Goal: Obtain resource: Download file/media

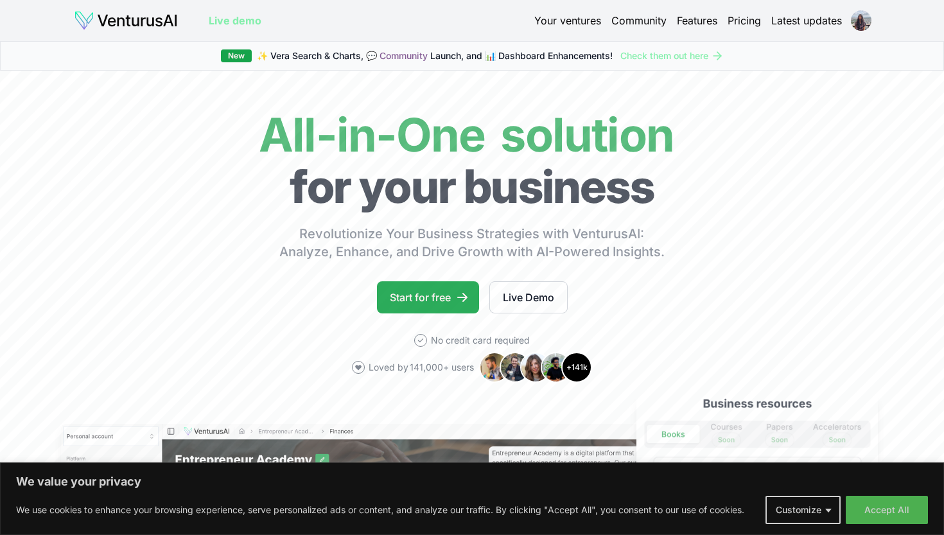
click at [449, 296] on link "Start for free" at bounding box center [428, 297] width 102 height 32
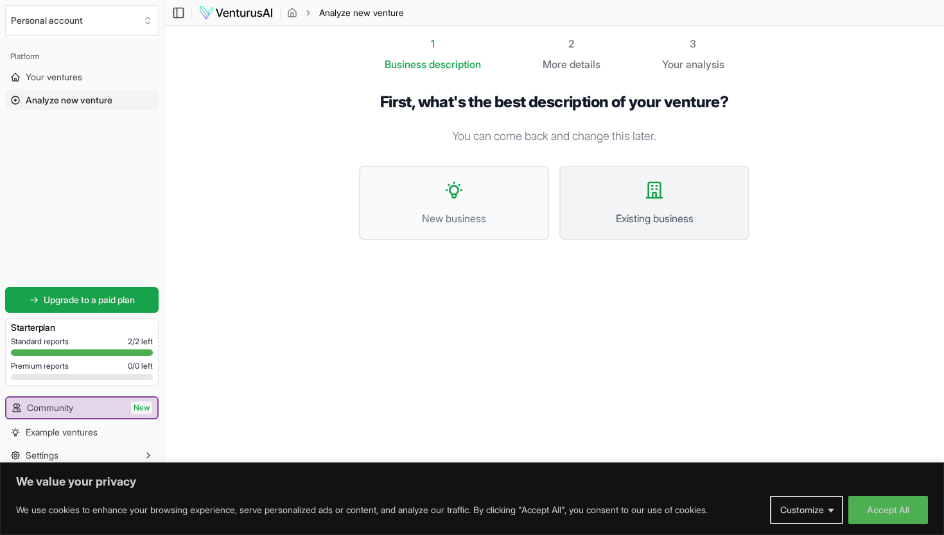
click at [668, 206] on button "Existing business" at bounding box center [655, 203] width 190 height 75
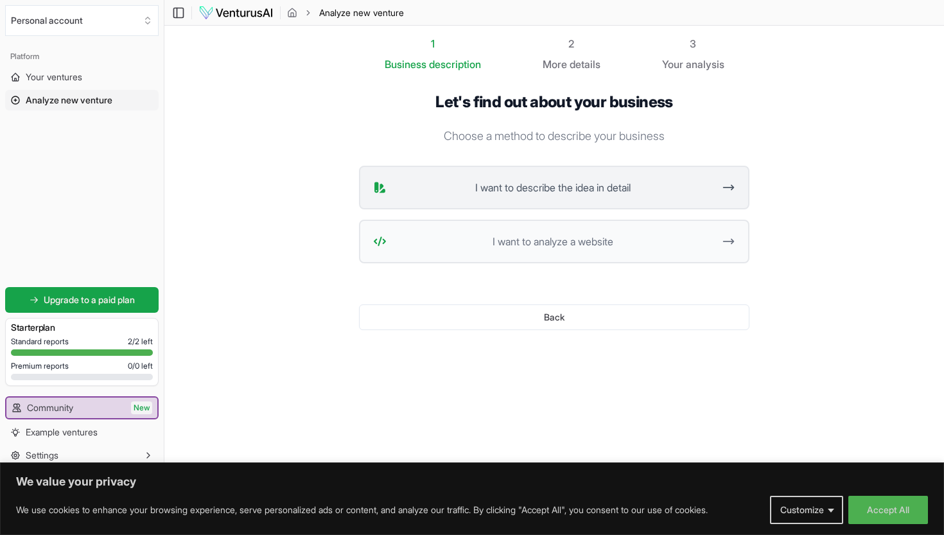
click at [689, 200] on button "I want to describe the idea in detail" at bounding box center [554, 188] width 391 height 44
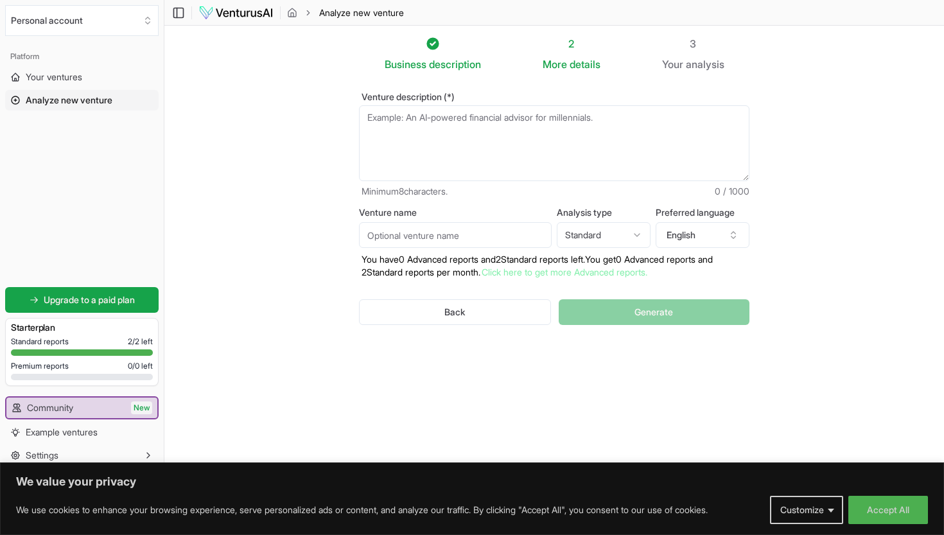
click at [517, 145] on textarea "Venture description (*)" at bounding box center [554, 143] width 391 height 76
click at [545, 129] on textarea "Venture description (*)" at bounding box center [554, 143] width 391 height 76
click at [475, 114] on textarea "Venture description (*)" at bounding box center [554, 143] width 391 height 76
paste textarea "I am building a venture called Smart Traffic Light Controller, an AI-powered tr…"
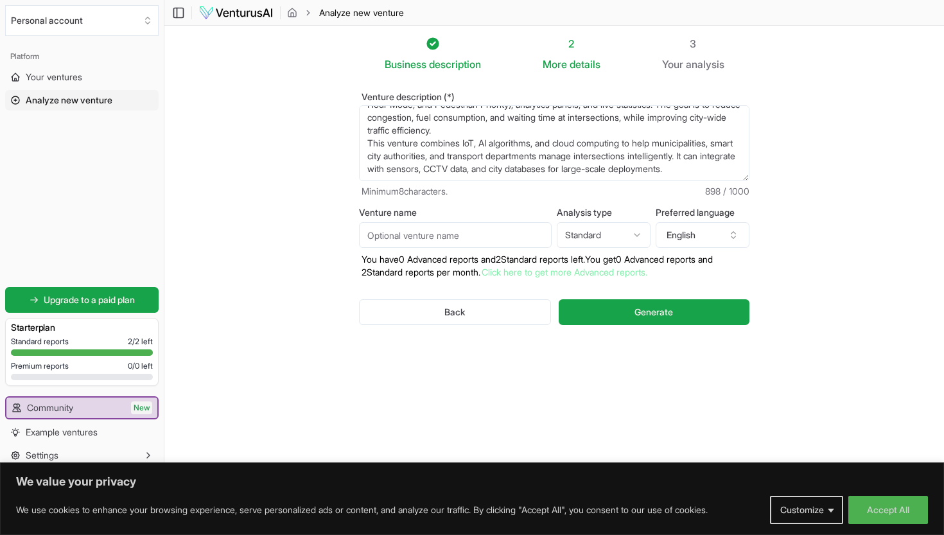
scroll to position [77, 0]
type textarea "I am building a venture called Smart Traffic Light Controller, an AI-powered tr…"
click at [642, 312] on span "Generate" at bounding box center [654, 312] width 39 height 13
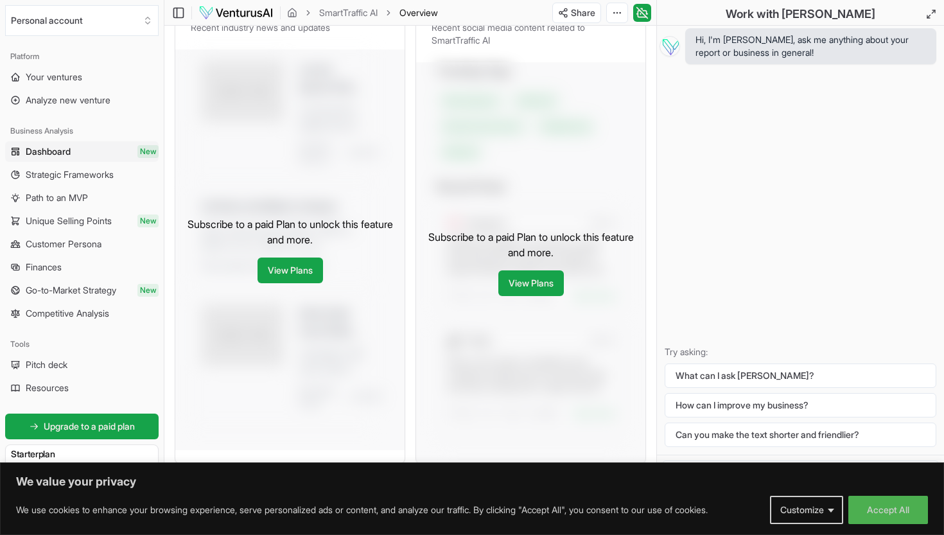
scroll to position [547, 0]
click at [878, 496] on button "Accept All" at bounding box center [889, 510] width 80 height 28
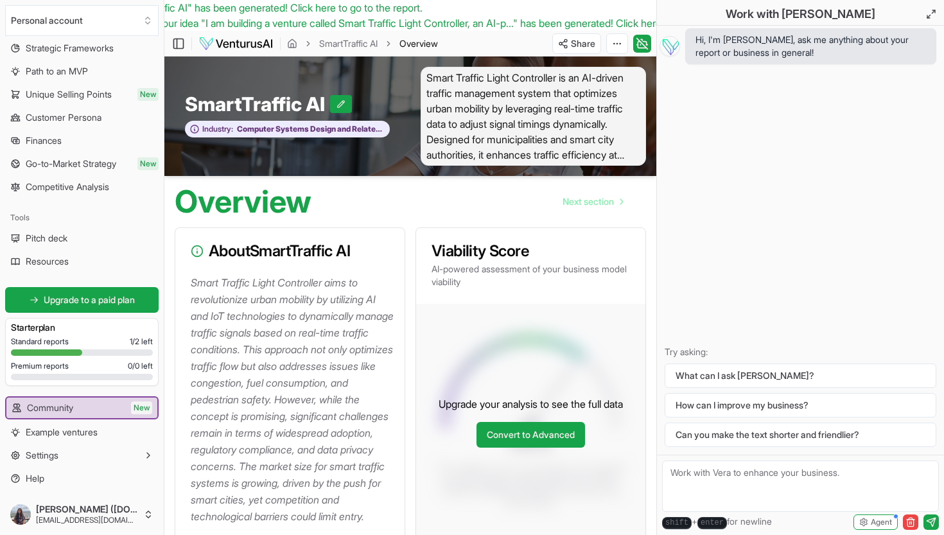
scroll to position [18, 0]
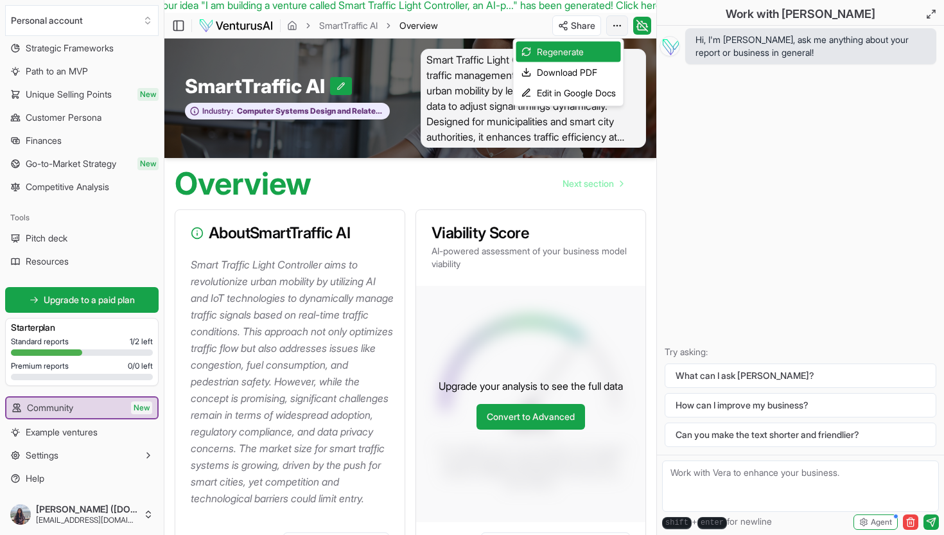
click at [623, 25] on html "We value your privacy We use cookies to enhance your browsing experience, serve…" at bounding box center [472, 249] width 944 height 535
click at [598, 65] on div "Download PDF" at bounding box center [569, 72] width 105 height 21
